Goal: Task Accomplishment & Management: Manage account settings

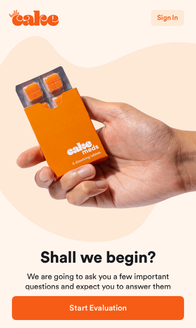
click at [168, 17] on span "Sign In" at bounding box center [167, 17] width 21 height 7
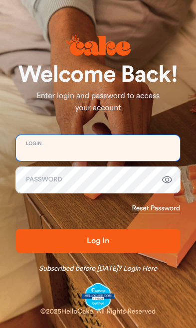
click at [44, 147] on input "email" at bounding box center [98, 148] width 164 height 26
type input "**********"
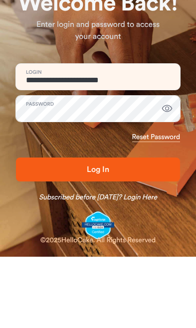
click at [57, 229] on button "Log In" at bounding box center [98, 241] width 164 height 24
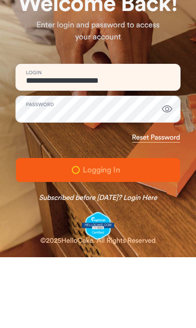
scroll to position [5, 0]
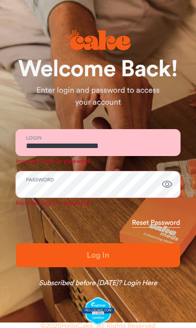
click at [166, 220] on link "Reset Password" at bounding box center [156, 223] width 48 height 10
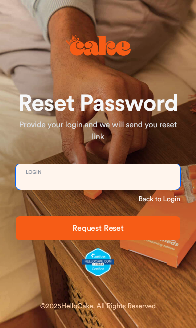
click at [40, 178] on input "email" at bounding box center [98, 177] width 164 height 26
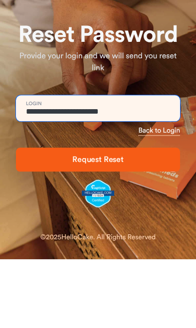
type input "**********"
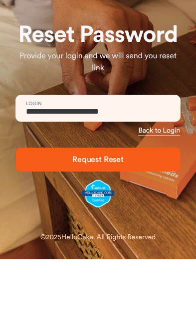
click at [48, 223] on span "Request Reset" at bounding box center [98, 229] width 132 height 12
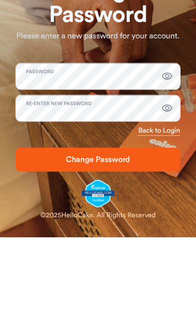
click at [51, 245] on span "Change Password" at bounding box center [98, 251] width 132 height 12
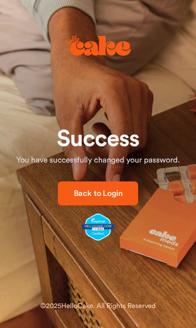
click at [85, 191] on span "Back to Login" at bounding box center [98, 194] width 49 height 8
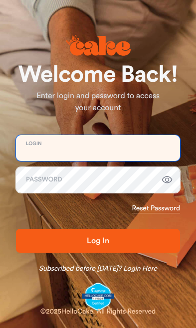
click at [37, 151] on input "email" at bounding box center [98, 148] width 164 height 26
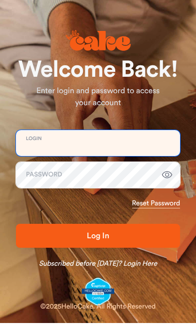
click at [43, 141] on input "email" at bounding box center [98, 143] width 164 height 26
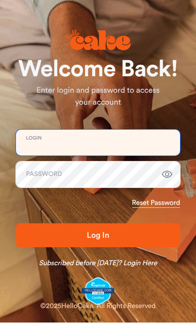
scroll to position [5, 0]
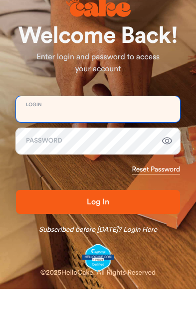
type input "**********"
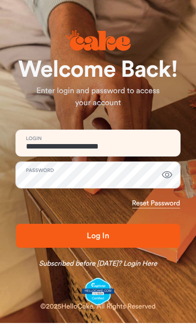
click at [46, 235] on span "Log In" at bounding box center [98, 236] width 132 height 12
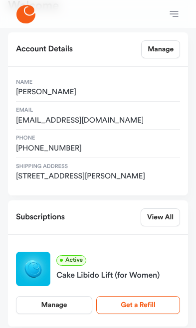
scroll to position [46, 0]
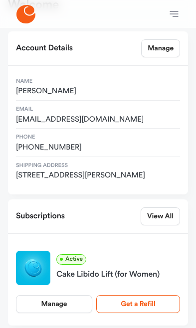
click at [60, 299] on link "Manage" at bounding box center [54, 304] width 76 height 18
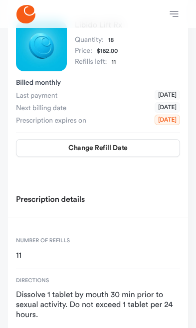
scroll to position [106, 0]
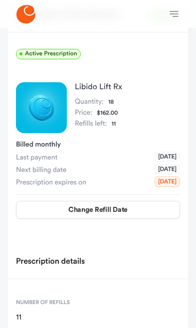
click at [60, 205] on button "Change Refill Date" at bounding box center [98, 210] width 164 height 18
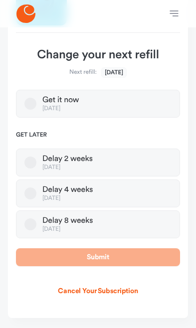
scroll to position [179, 0]
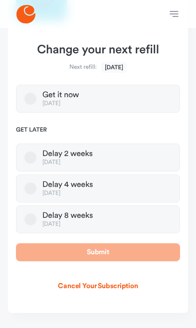
click at [115, 288] on button "Cancel Your Subscription" at bounding box center [97, 286] width 93 height 18
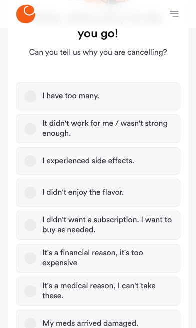
click at [35, 95] on button "I have too many." at bounding box center [30, 96] width 12 height 12
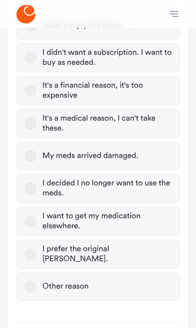
click at [128, 298] on label "Other reason" at bounding box center [98, 287] width 164 height 28
click at [36, 293] on button "Other reason" at bounding box center [30, 287] width 12 height 12
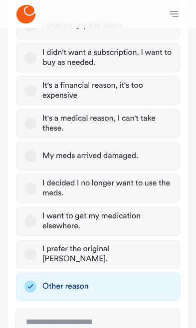
scroll to position [395, 0]
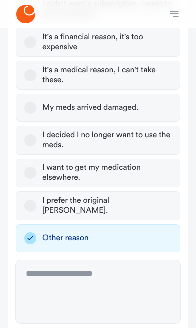
click at [124, 328] on div "Sure, we’re sorry to see you go! Can you tell us why you are cancelling? I have…" at bounding box center [98, 20] width 180 height 626
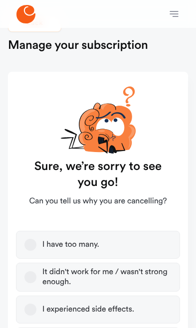
scroll to position [0, 0]
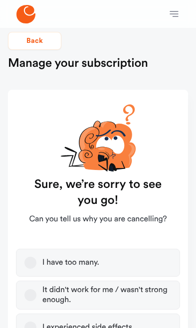
click at [33, 261] on button "I have too many." at bounding box center [30, 263] width 12 height 12
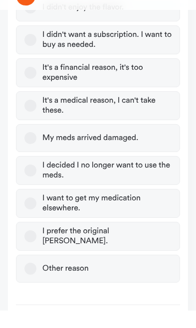
scroll to position [346, 0]
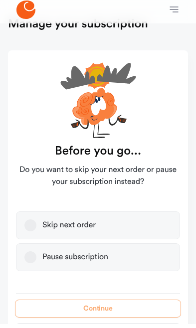
scroll to position [29, 0]
